Goal: Task Accomplishment & Management: Complete application form

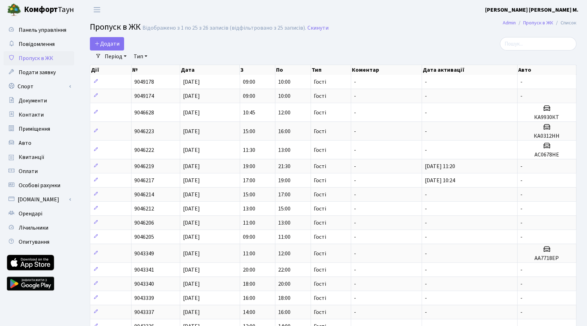
select select "25"
click at [100, 46] on icon at bounding box center [98, 44] width 6 height 6
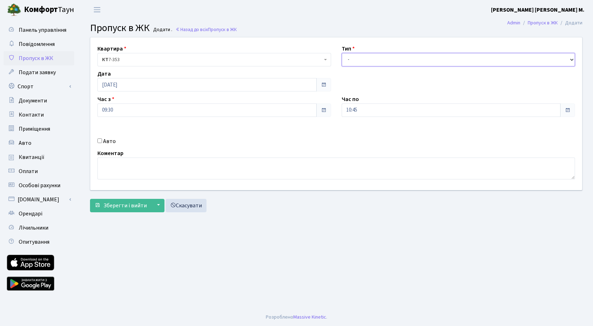
click at [447, 61] on select "- Доставка Таксі Гості Сервіс" at bounding box center [457, 59] width 233 height 13
select select "3"
click at [341, 53] on select "- Доставка Таксі Гості Сервіс" at bounding box center [457, 59] width 233 height 13
click at [137, 204] on span "Зберегти і вийти" at bounding box center [124, 205] width 43 height 8
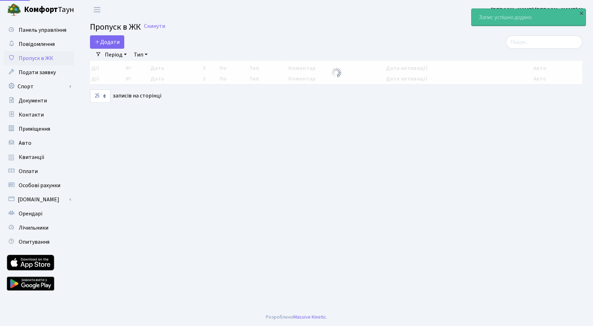
select select "25"
